Goal: Check status: Check status

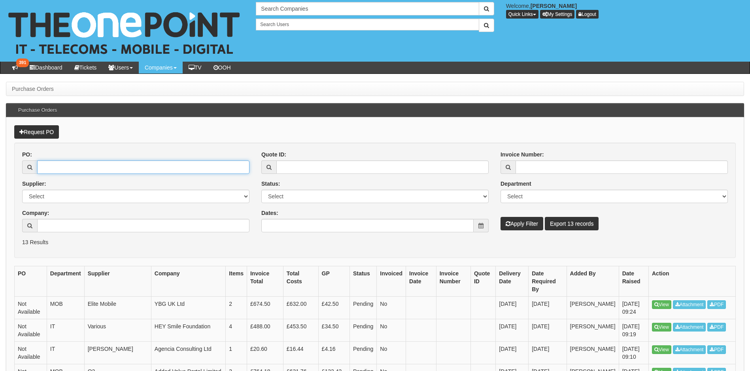
click at [72, 169] on input "PO:" at bounding box center [143, 166] width 212 height 13
type input "19200"
click at [500, 217] on button "Apply Filter" at bounding box center [521, 223] width 43 height 13
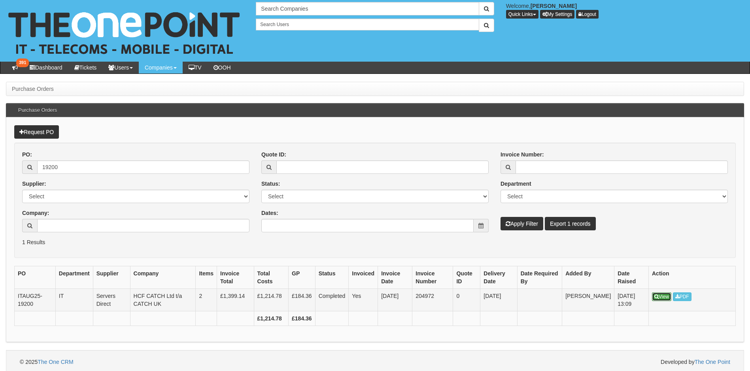
click at [655, 296] on icon at bounding box center [656, 296] width 4 height 5
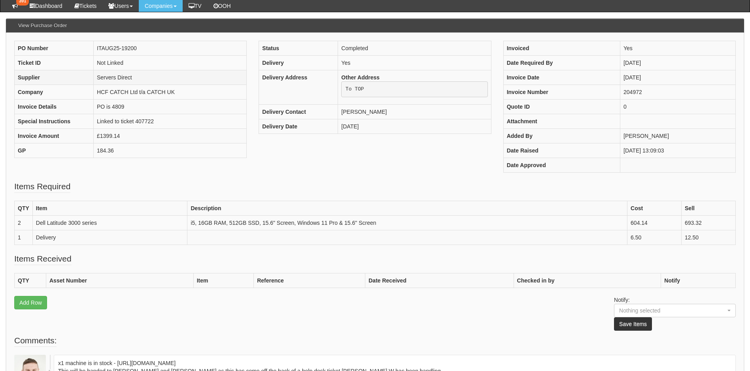
scroll to position [40, 0]
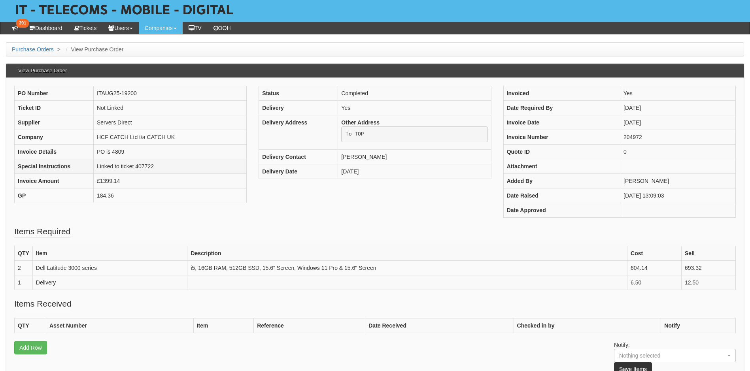
click at [145, 166] on td "Linked to ticket 407722" at bounding box center [170, 166] width 153 height 15
copy td "407722"
